Goal: Transaction & Acquisition: Book appointment/travel/reservation

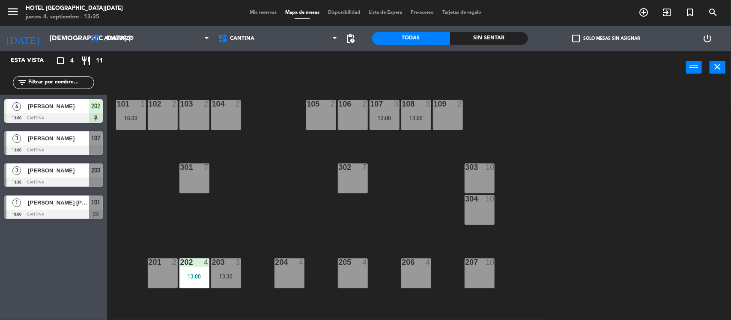
click at [66, 178] on div at bounding box center [53, 182] width 99 height 9
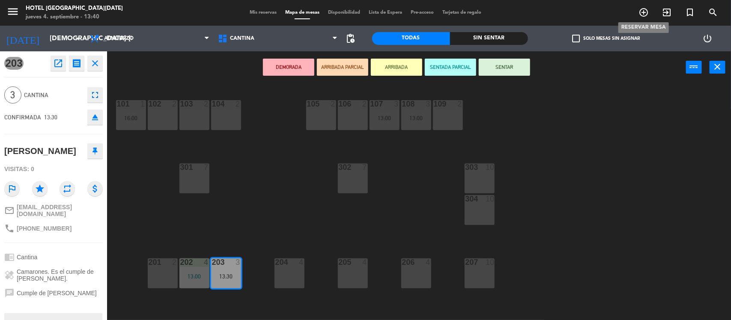
click at [643, 5] on span "add_circle_outline" at bounding box center [643, 12] width 23 height 15
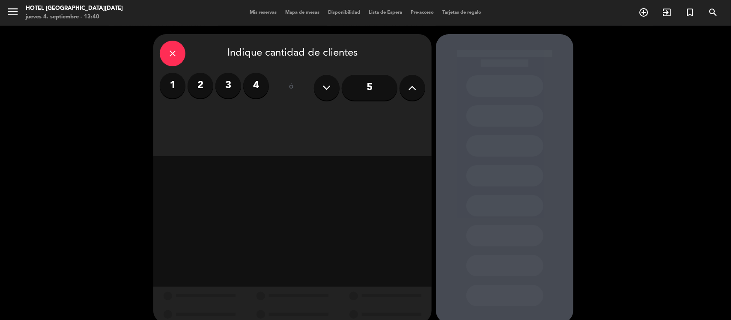
click at [206, 87] on label "2" at bounding box center [201, 86] width 26 height 26
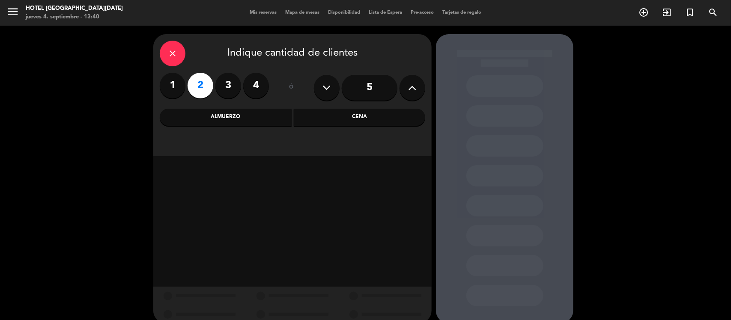
click at [311, 114] on div "Cena" at bounding box center [360, 117] width 132 height 17
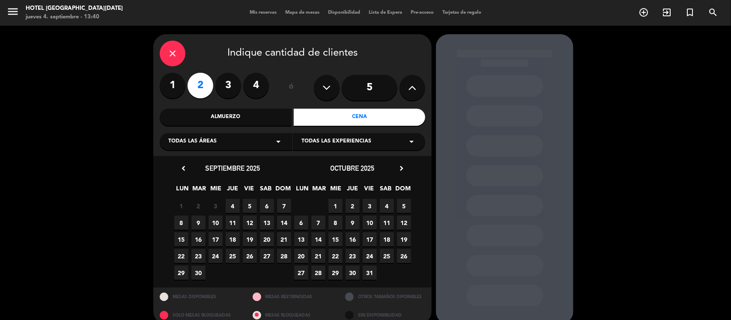
click at [307, 140] on span "Todas las experiencias" at bounding box center [337, 141] width 70 height 9
click at [308, 175] on div "Le Club Bacán" at bounding box center [359, 175] width 115 height 9
click at [236, 210] on span "4" at bounding box center [233, 206] width 14 height 14
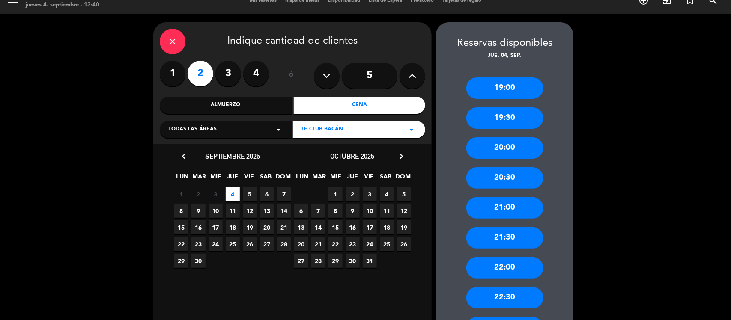
click at [514, 89] on div "19:00" at bounding box center [504, 88] width 77 height 21
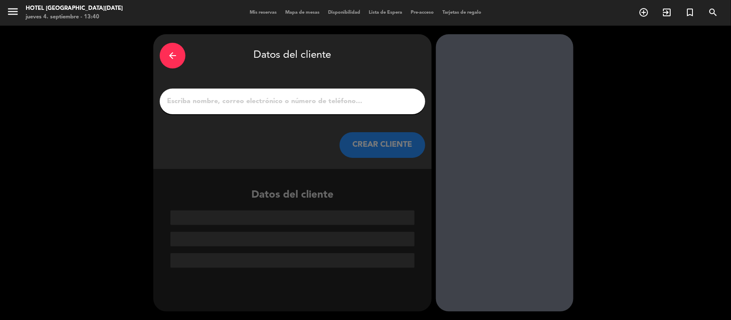
scroll to position [0, 0]
click at [341, 103] on input "1" at bounding box center [292, 102] width 253 height 12
paste input "[PERSON_NAME]"
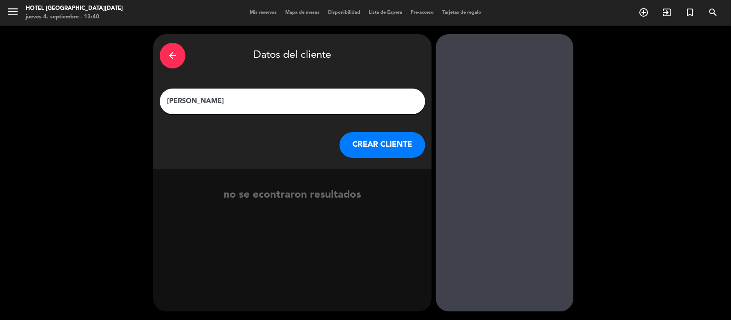
type input "[PERSON_NAME]"
click at [370, 137] on button "CREAR CLIENTE" at bounding box center [383, 145] width 86 height 26
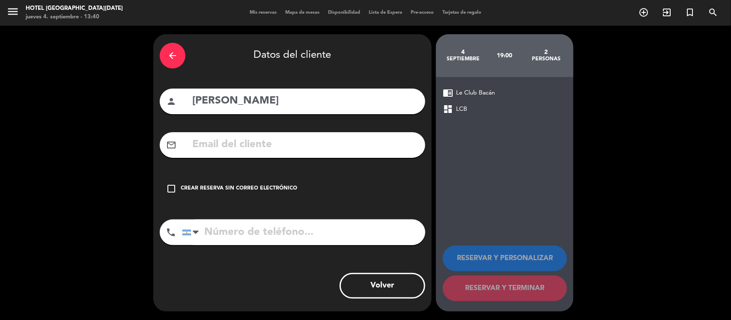
click at [270, 189] on div "Crear reserva sin correo electrónico" at bounding box center [239, 189] width 116 height 9
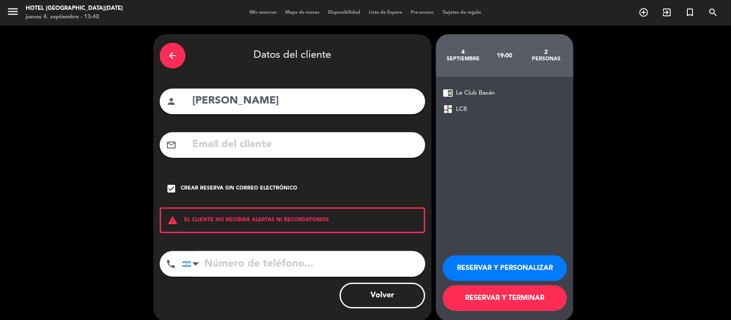
click at [484, 270] on button "RESERVAR Y PERSONALIZAR" at bounding box center [505, 269] width 124 height 26
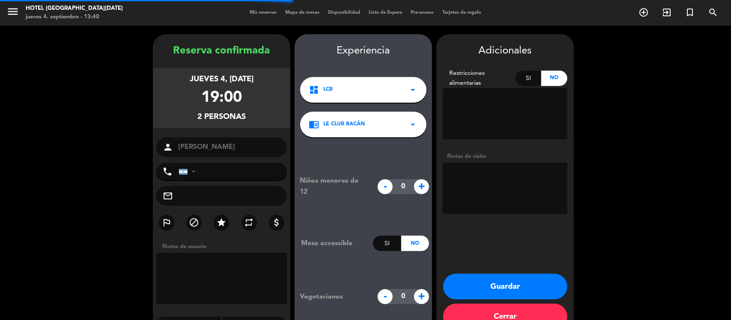
scroll to position [22, 0]
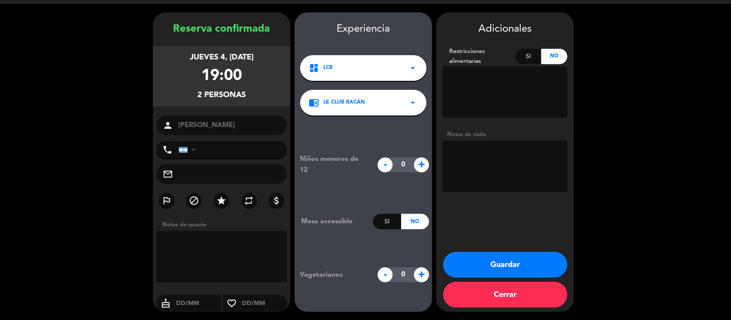
click at [491, 164] on textarea at bounding box center [505, 166] width 125 height 51
click at [473, 160] on textarea at bounding box center [505, 166] width 125 height 51
type textarea "a"
type textarea "apertura BACAN CI MKT"
click at [505, 269] on button "Guardar" at bounding box center [505, 265] width 124 height 26
